Goal: Task Accomplishment & Management: Manage account settings

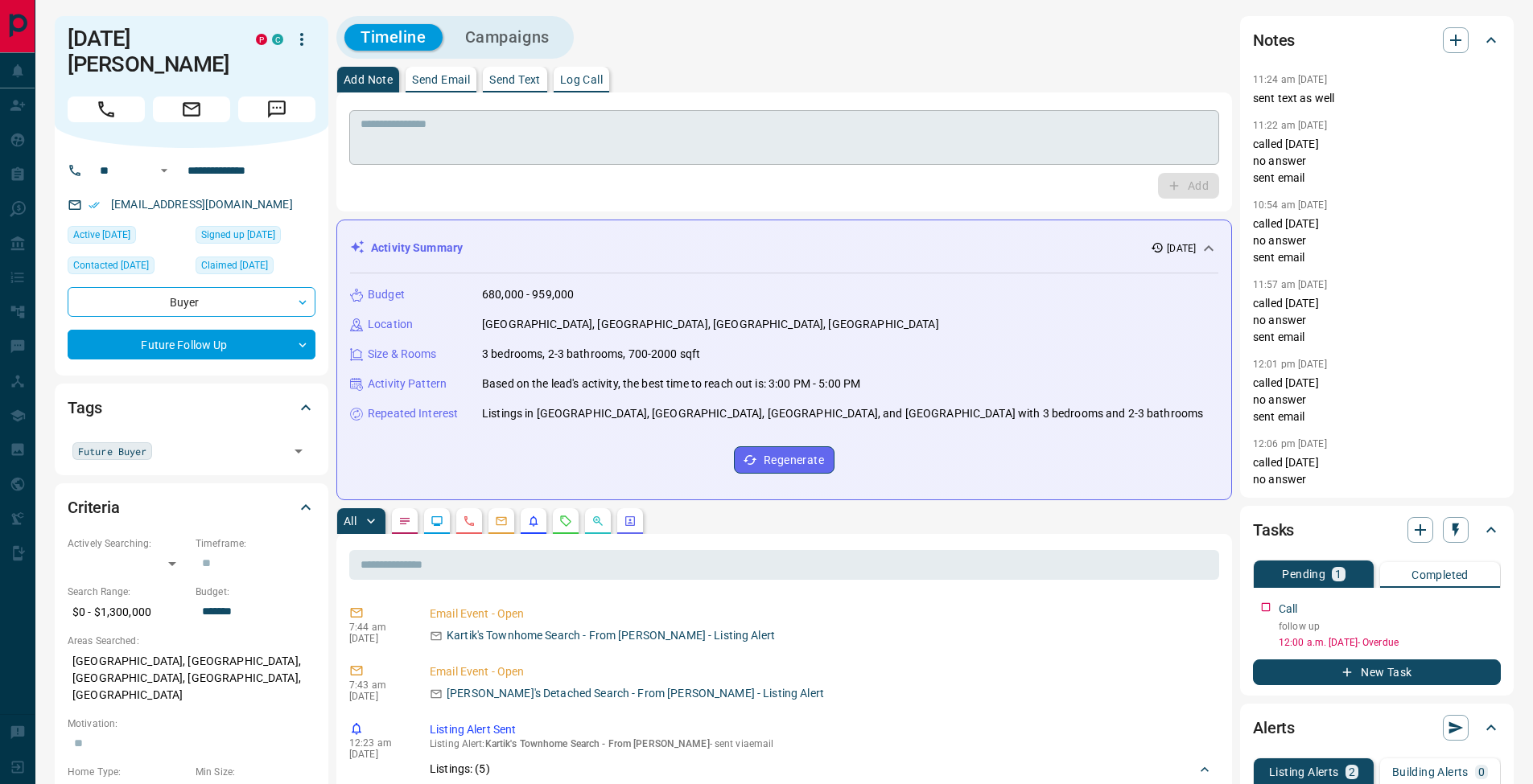
click at [565, 119] on textarea at bounding box center [784, 137] width 847 height 41
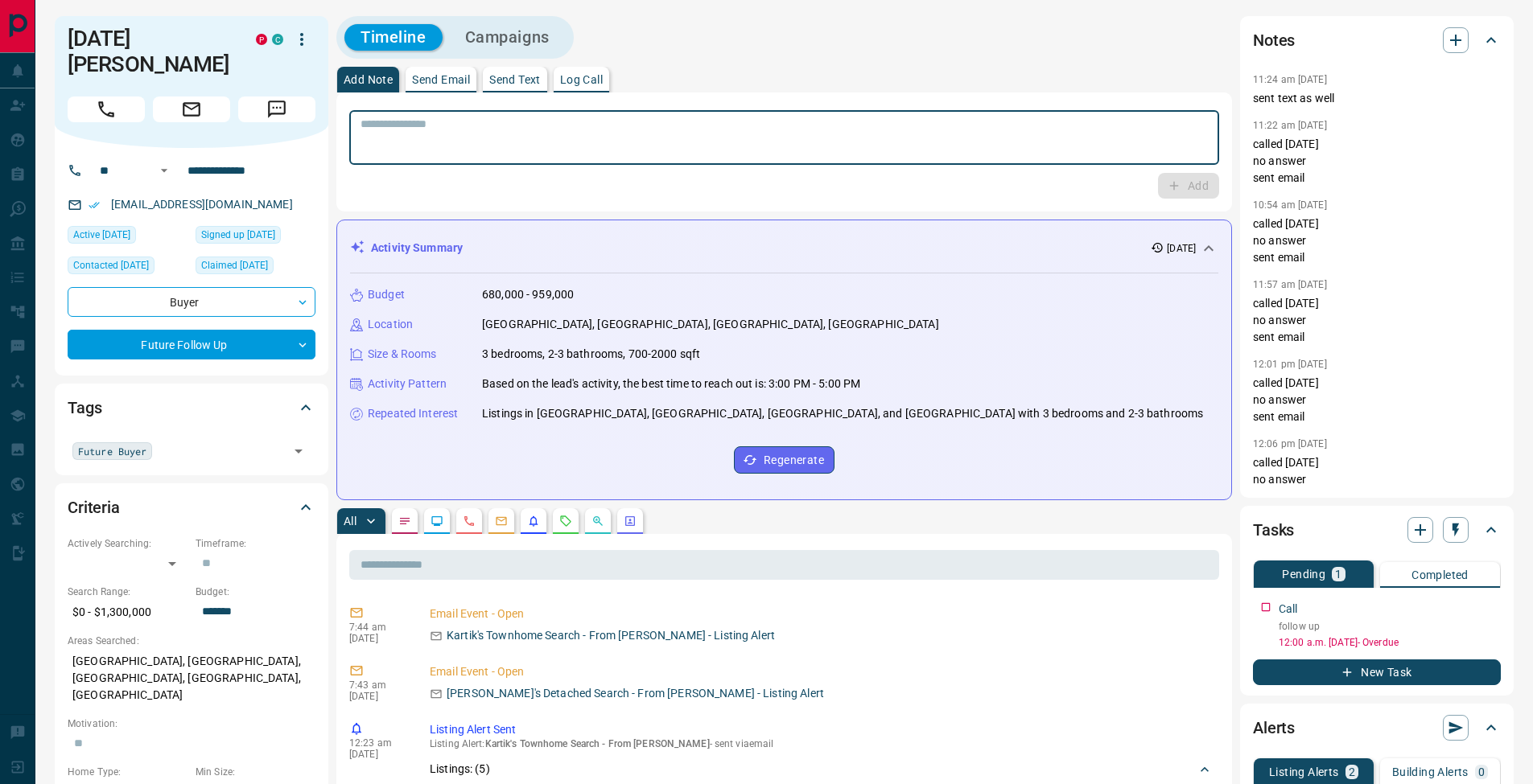
drag, startPoint x: 594, startPoint y: 78, endPoint x: 632, endPoint y: 100, distance: 43.9
click at [594, 79] on p "Log Call" at bounding box center [580, 80] width 42 height 12
click at [1200, 191] on button "Log Call" at bounding box center [1187, 186] width 63 height 26
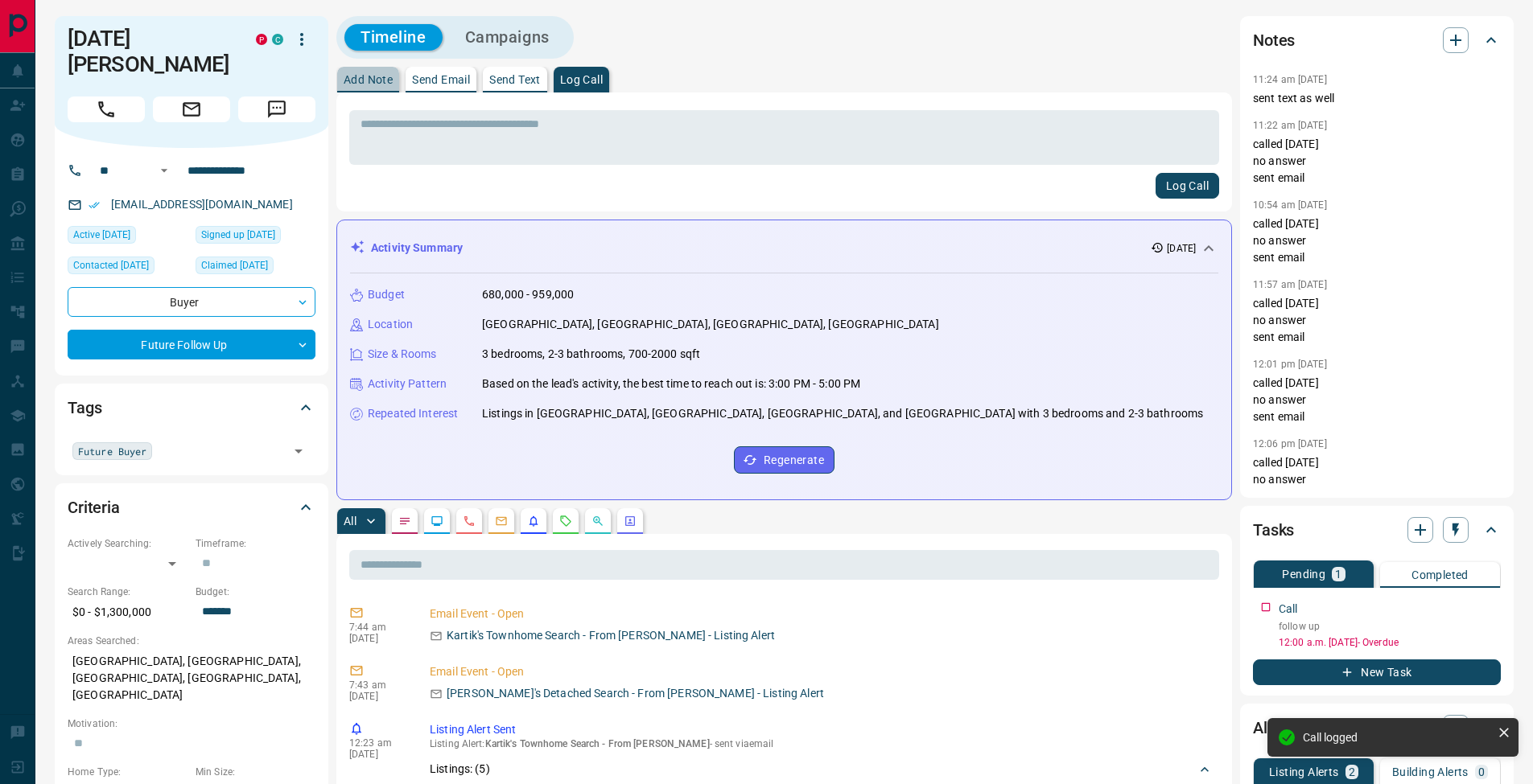
click at [368, 77] on p "Add Note" at bounding box center [368, 80] width 49 height 12
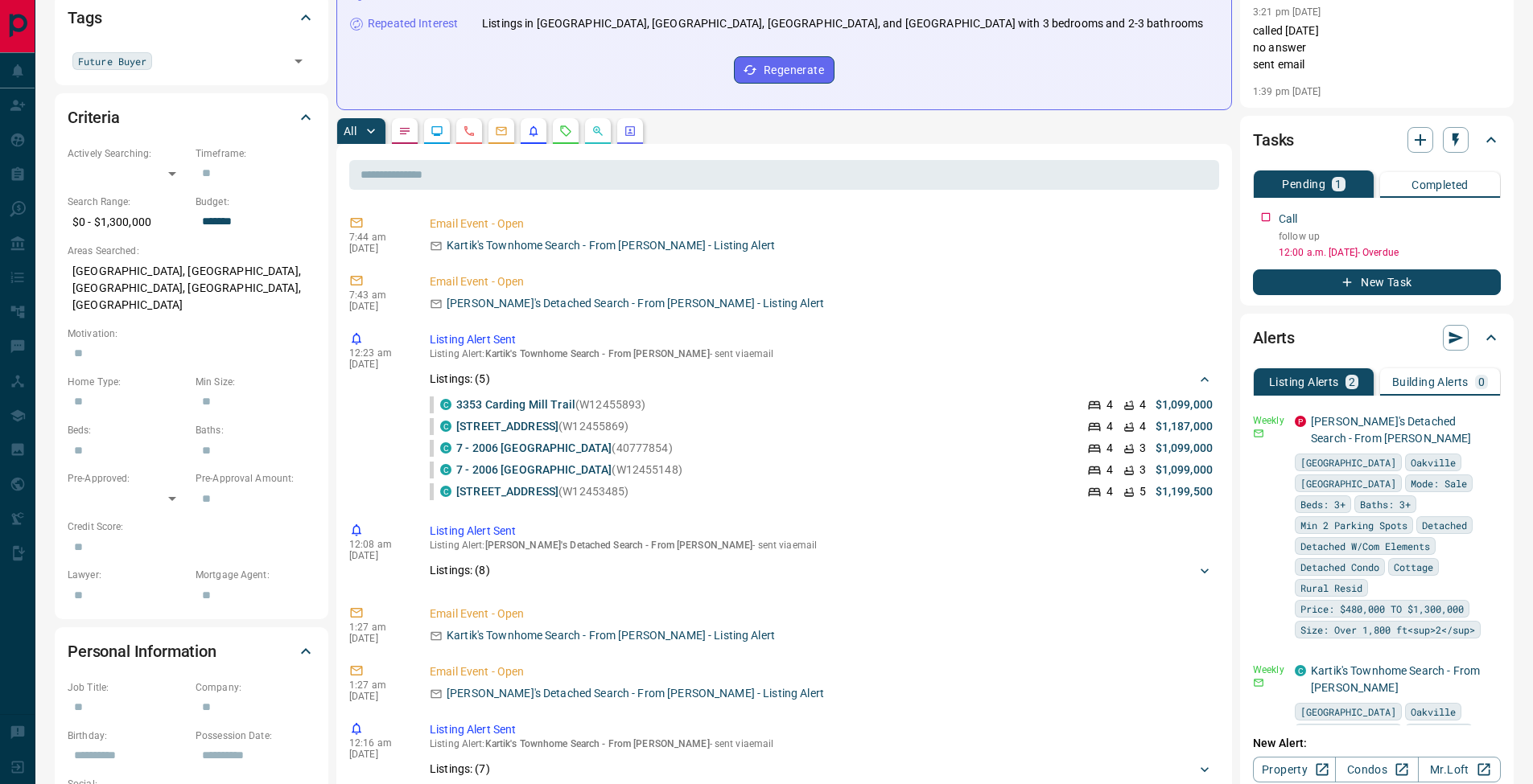
scroll to position [356, 0]
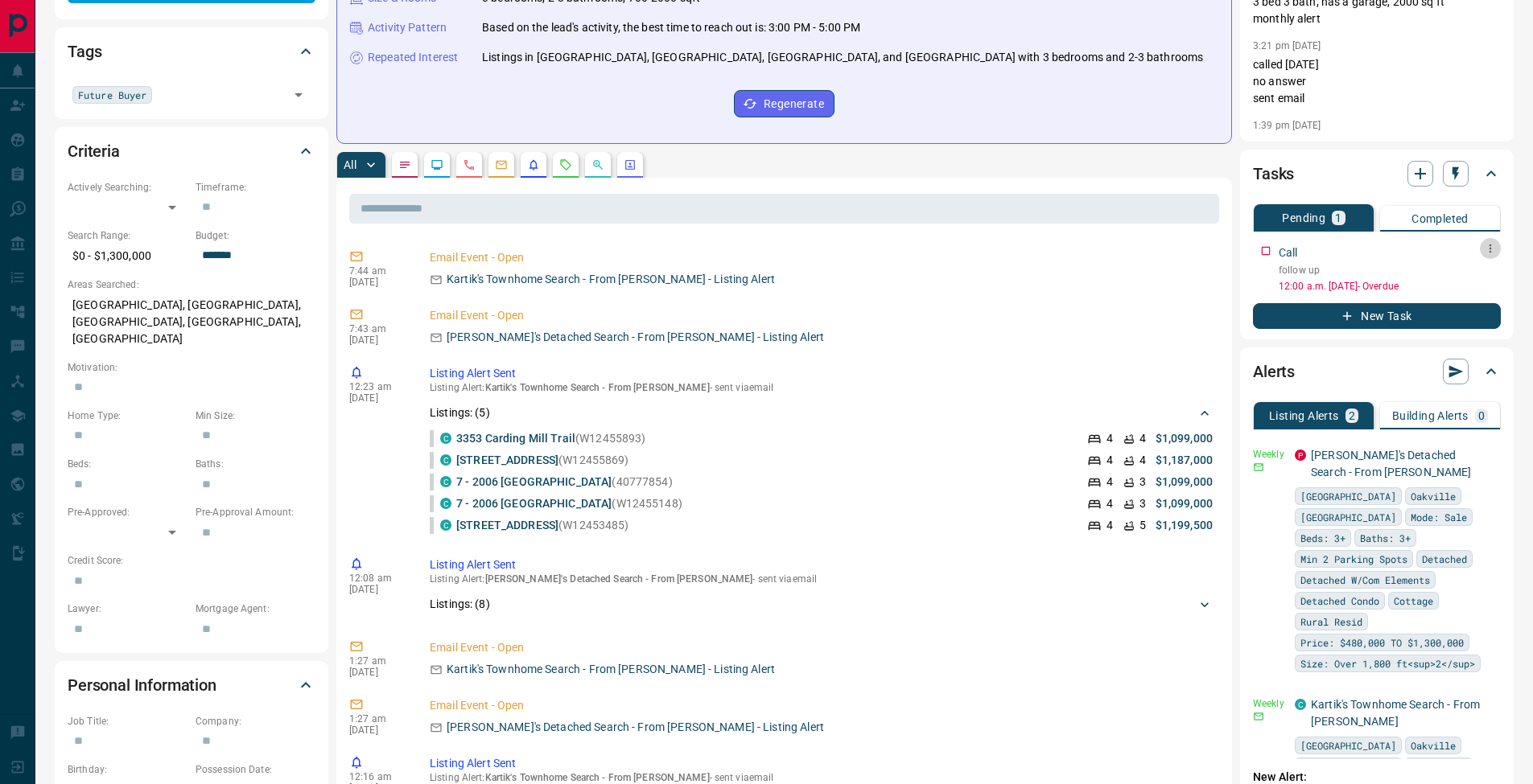
click at [1496, 251] on button "button" at bounding box center [1490, 248] width 21 height 21
click at [1485, 273] on li "Edit" at bounding box center [1464, 279] width 71 height 24
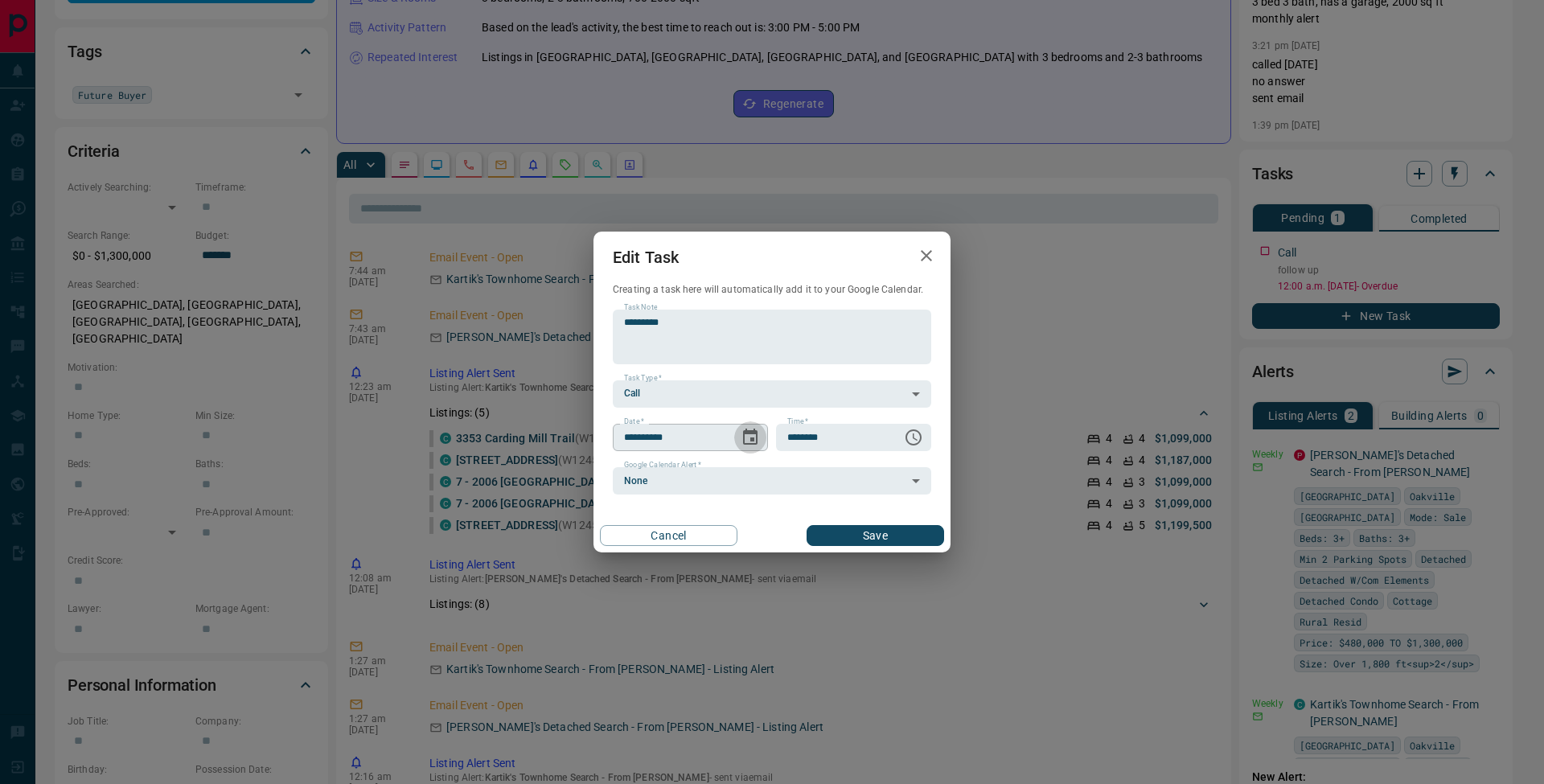
click at [747, 434] on icon "Choose date, selected date is Oct 9, 2025" at bounding box center [750, 437] width 19 height 19
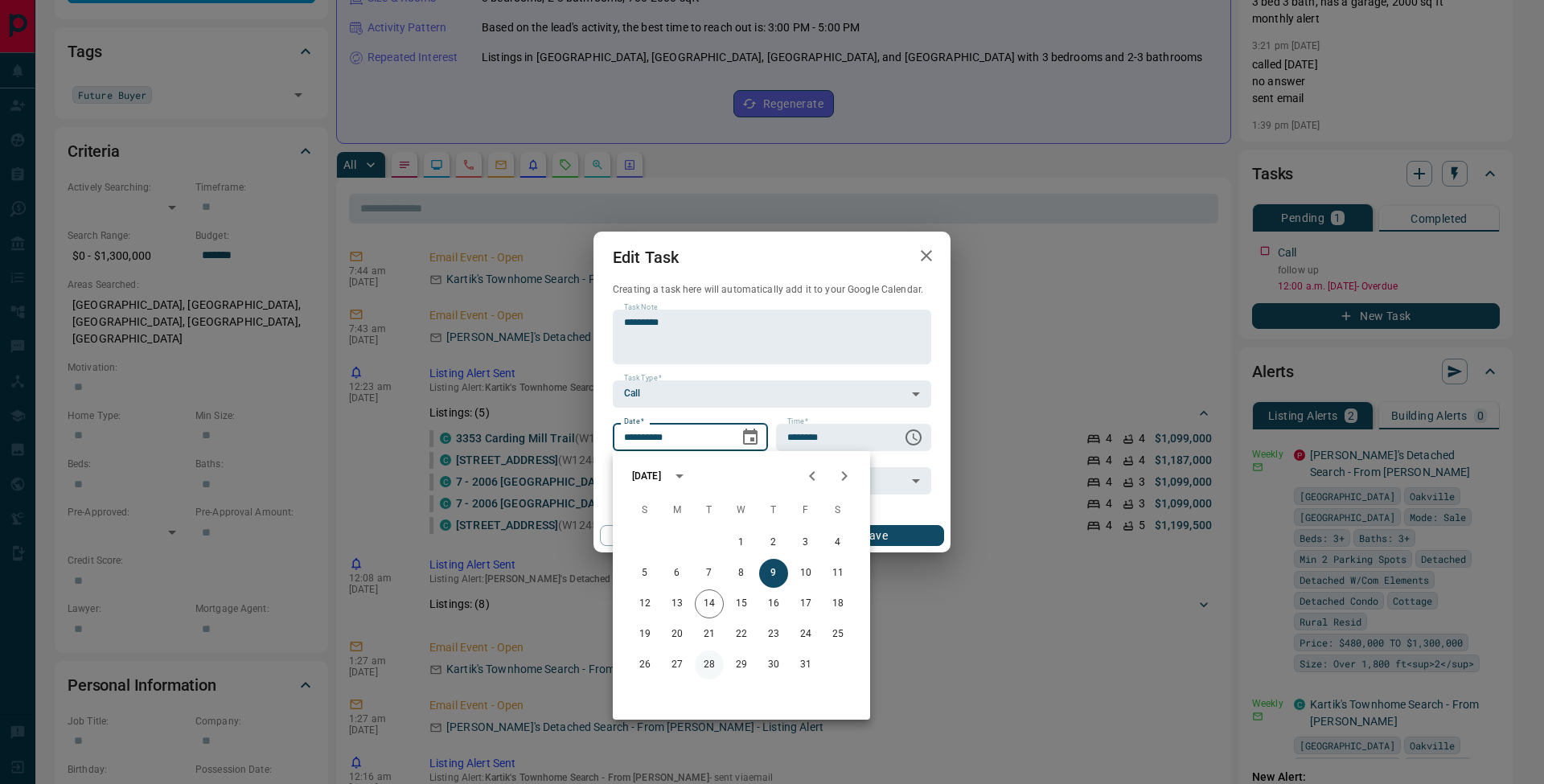
click at [715, 667] on button "28" at bounding box center [709, 665] width 29 height 29
type input "**********"
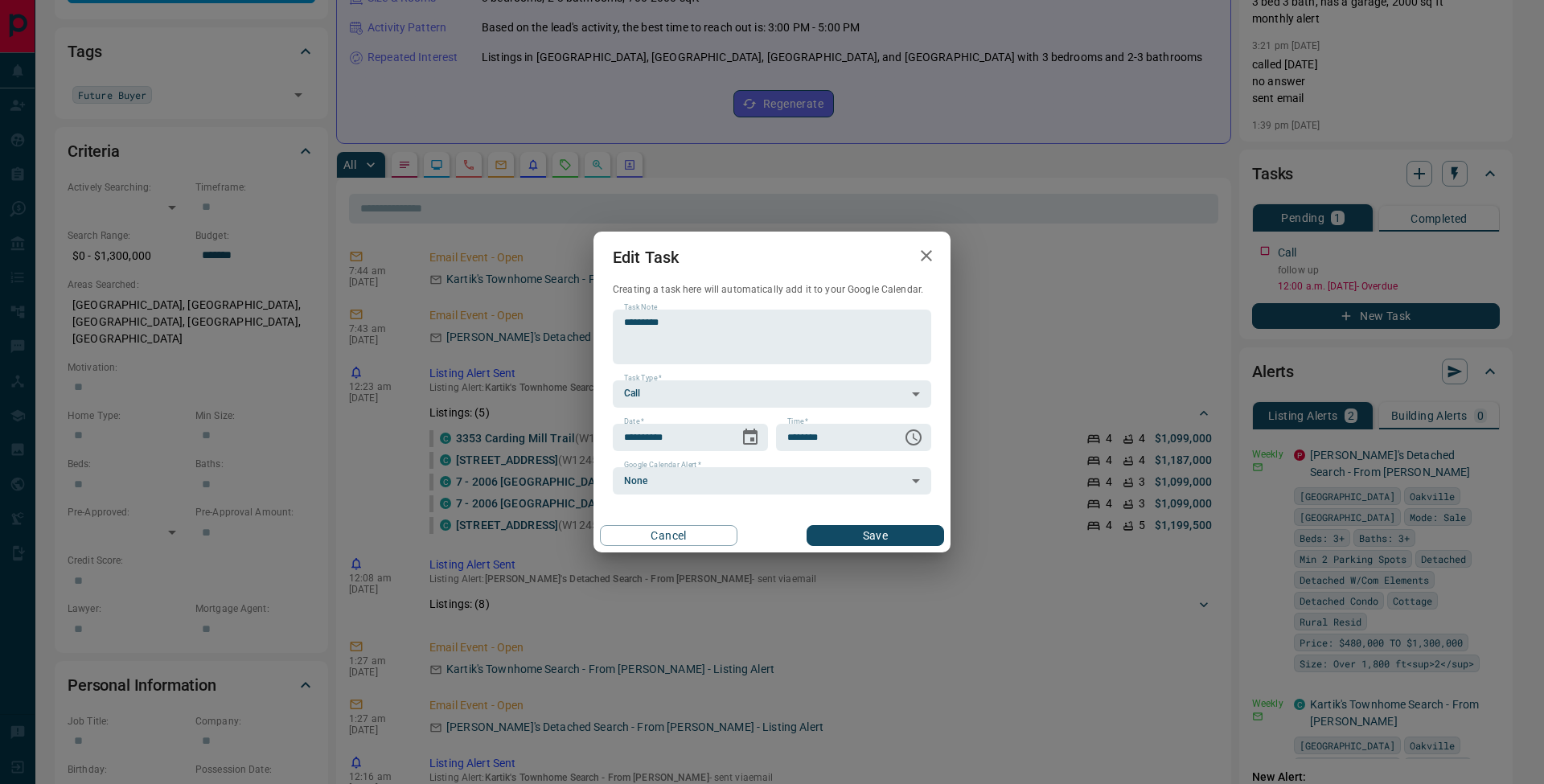
click at [926, 541] on button "Save" at bounding box center [875, 535] width 137 height 21
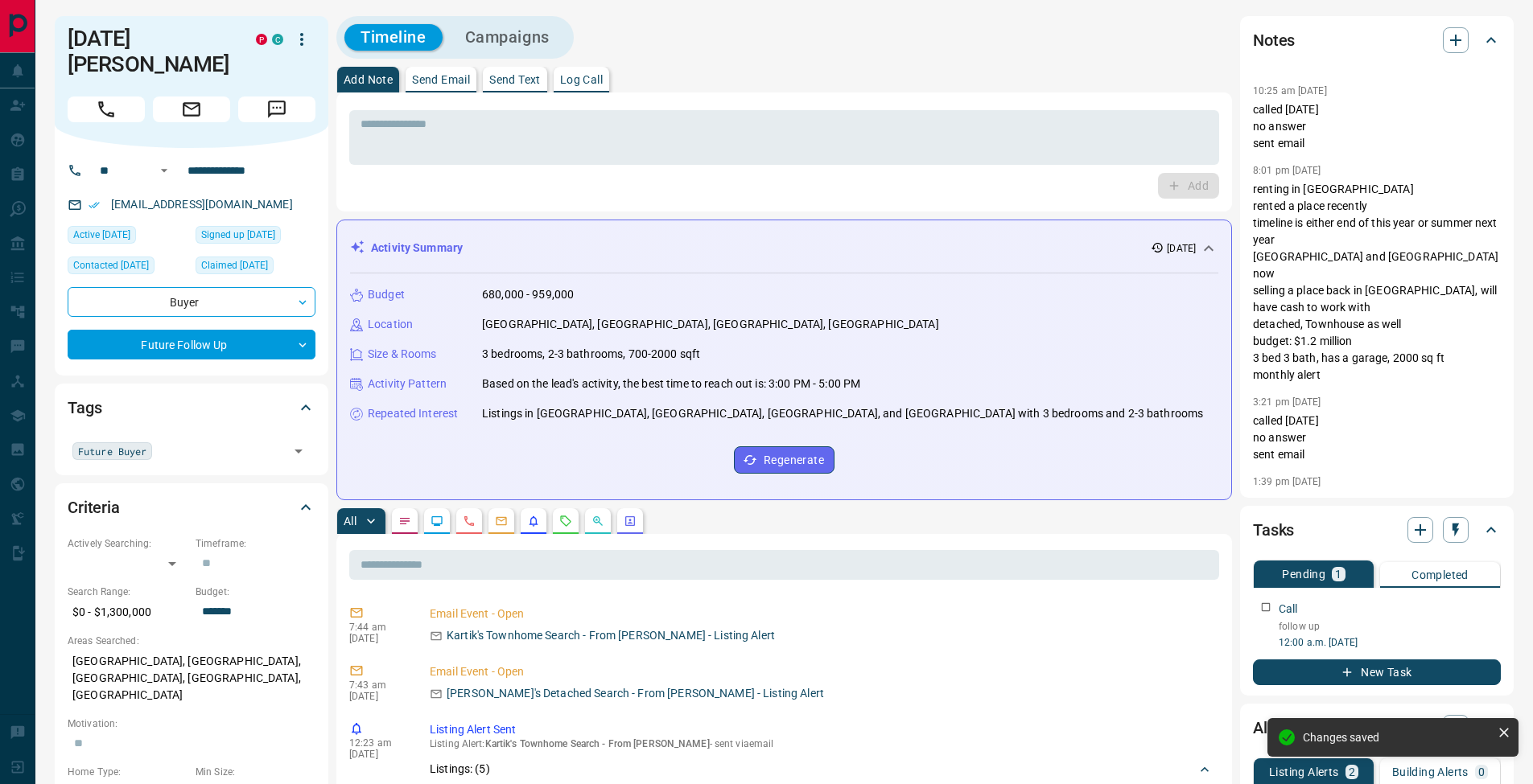
scroll to position [0, 0]
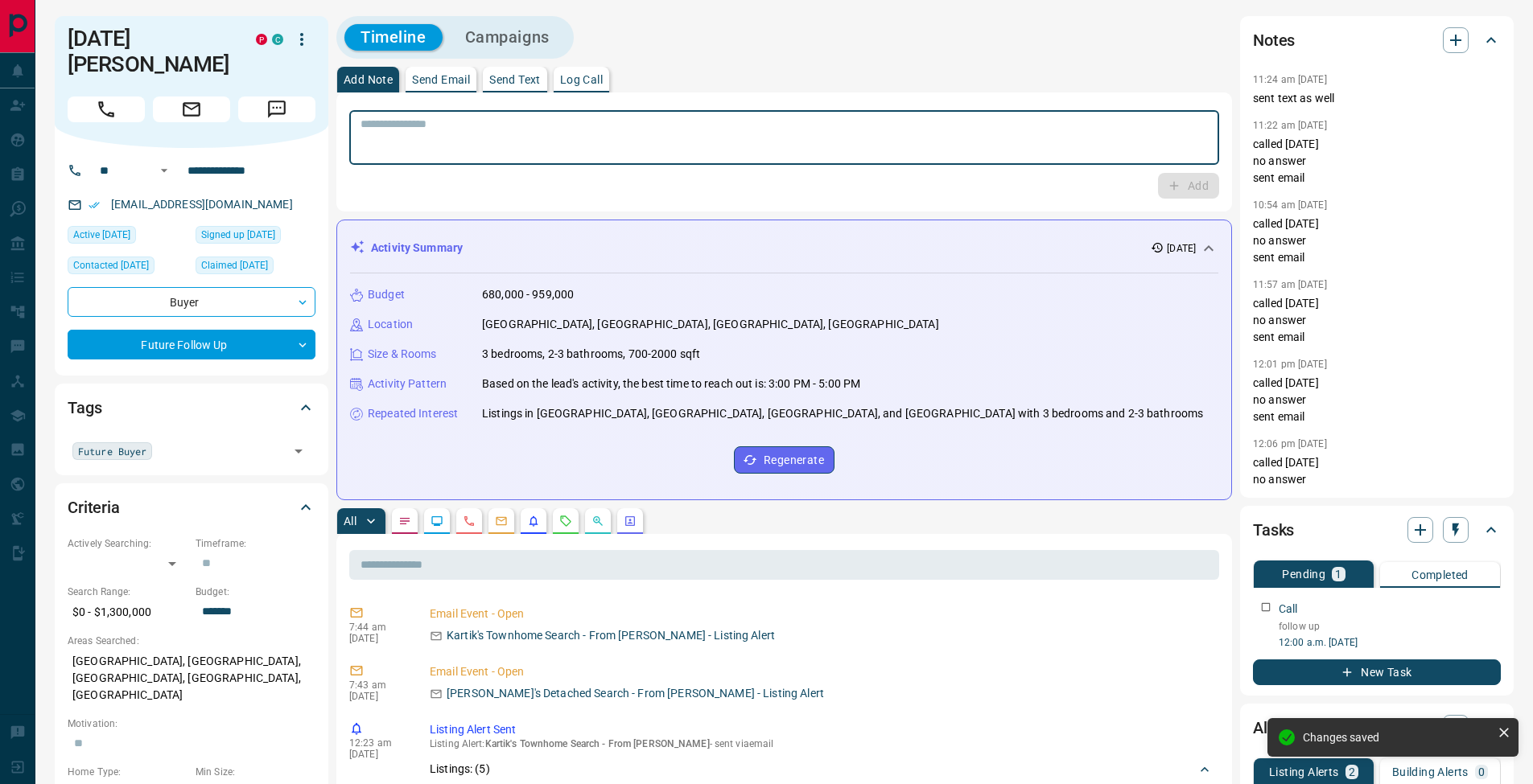
click at [544, 119] on textarea at bounding box center [784, 137] width 847 height 41
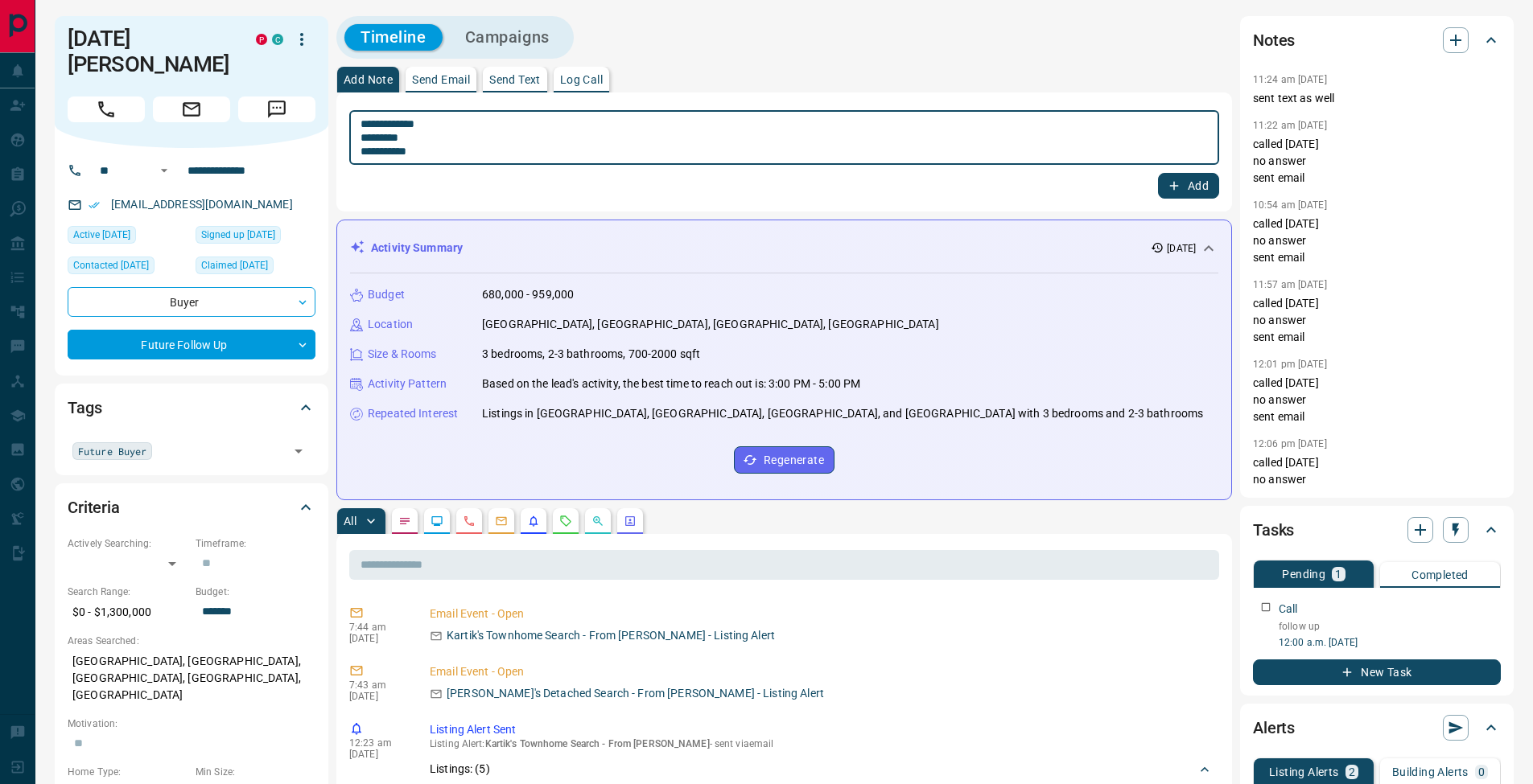
click at [366, 137] on textarea "**********" at bounding box center [784, 137] width 847 height 41
type textarea "**********"
click at [1187, 188] on button "Add" at bounding box center [1187, 186] width 61 height 26
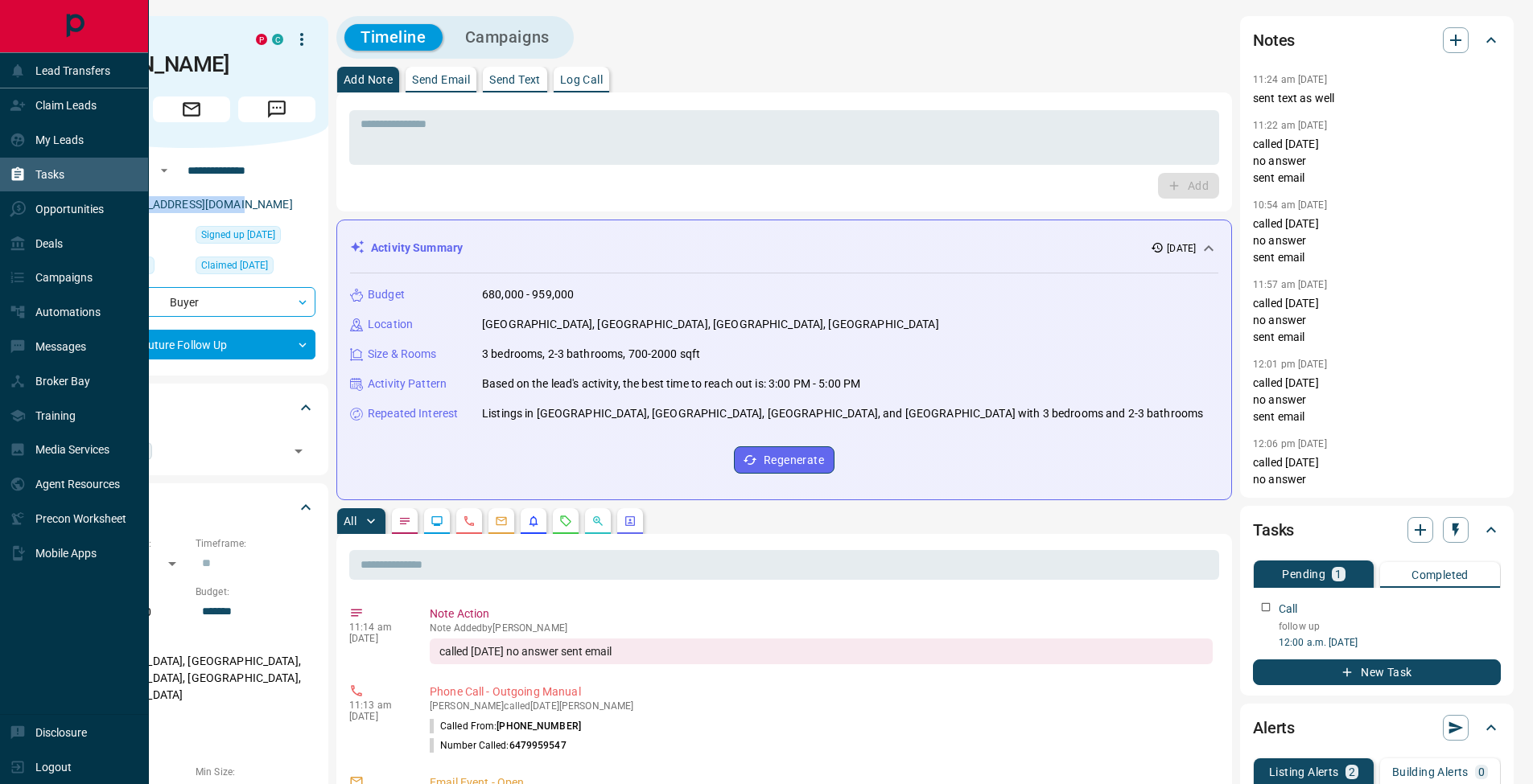
click at [33, 170] on div "Tasks" at bounding box center [37, 175] width 55 height 27
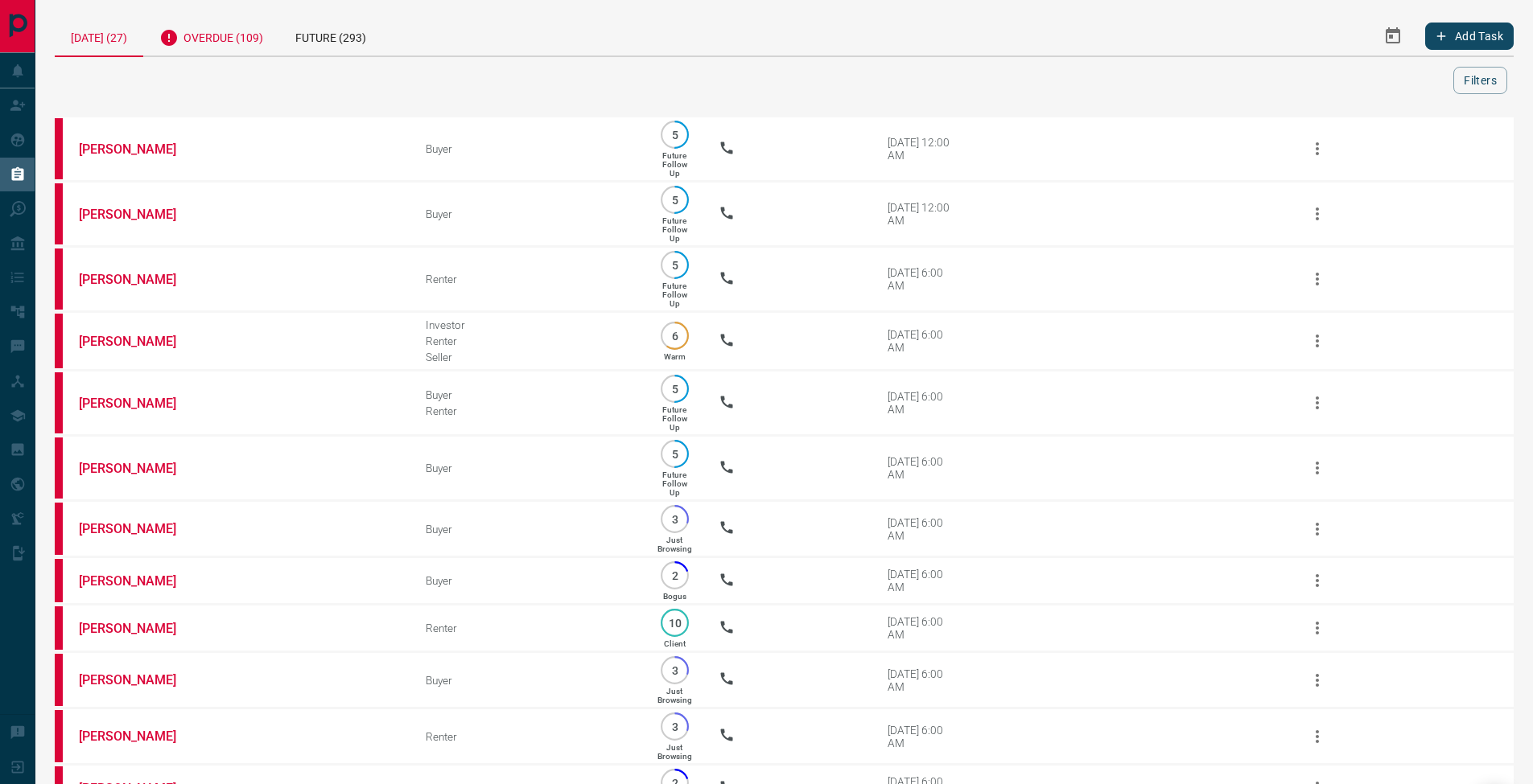
click at [226, 44] on div "Overdue (109)" at bounding box center [211, 35] width 136 height 39
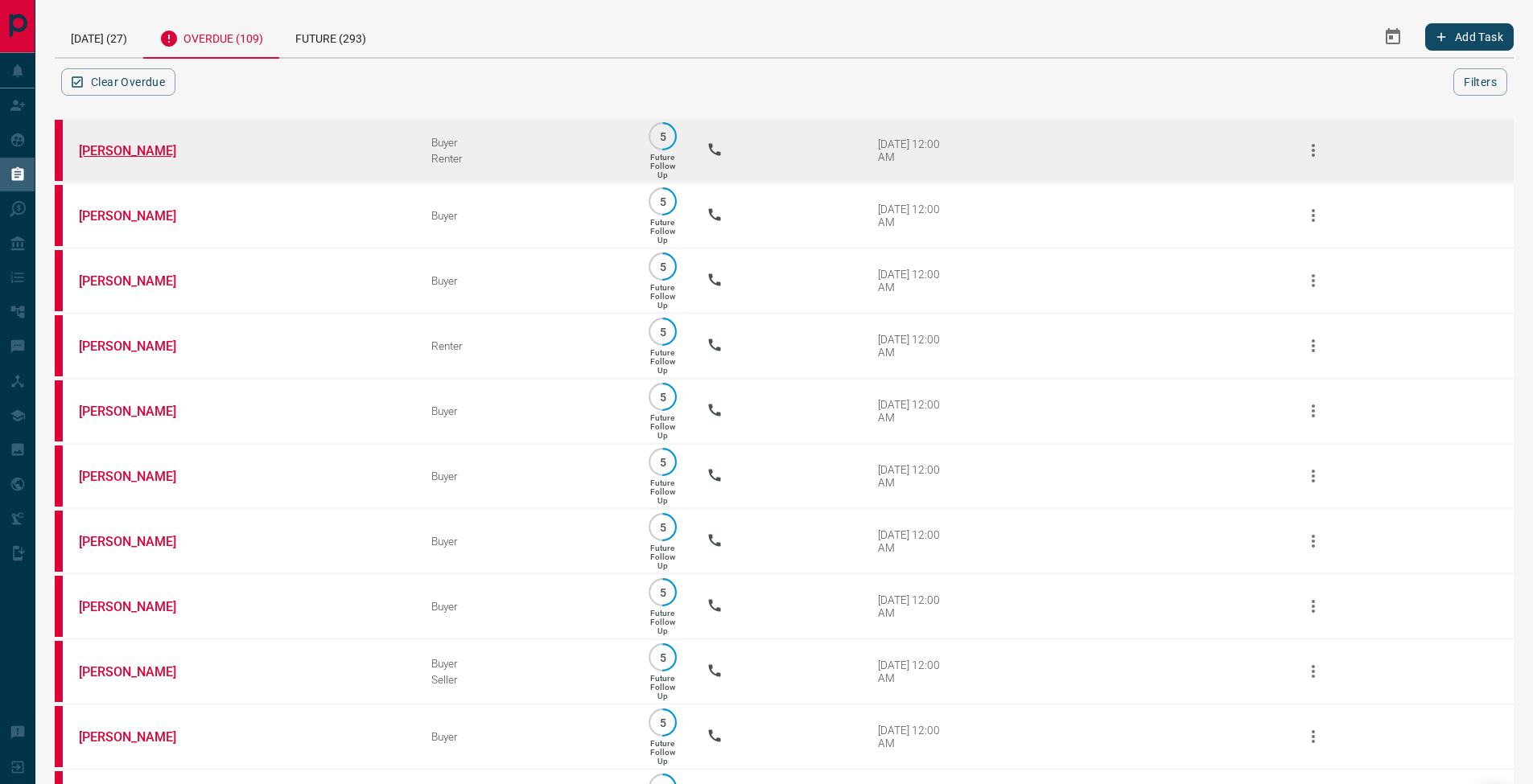
click at [121, 145] on link "[PERSON_NAME]" at bounding box center [139, 151] width 121 height 15
